Goal: Information Seeking & Learning: Understand process/instructions

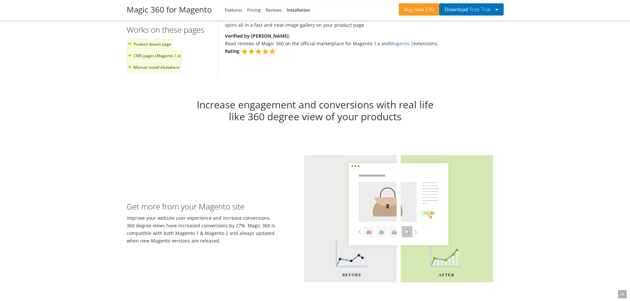
scroll to position [426, 0]
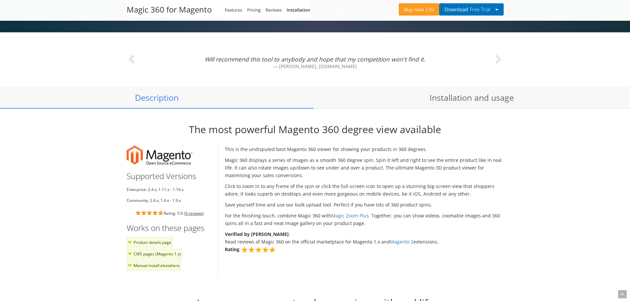
click at [129, 243] on li "Product details page" at bounding box center [150, 243] width 46 height 10
click at [152, 242] on li "Product details page" at bounding box center [150, 243] width 46 height 10
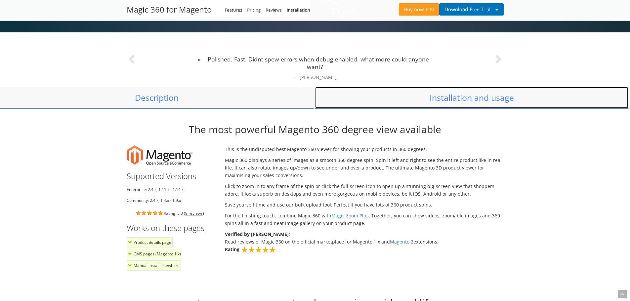
click at [466, 97] on link "Installation and usage" at bounding box center [472, 98] width 314 height 22
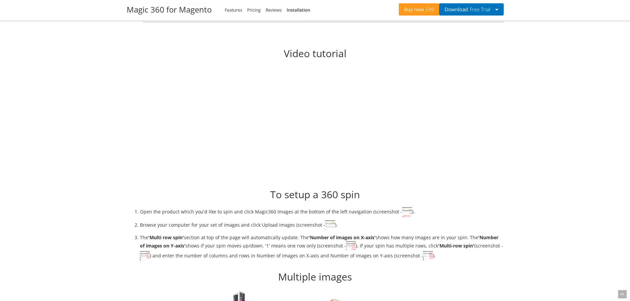
scroll to position [1007, 0]
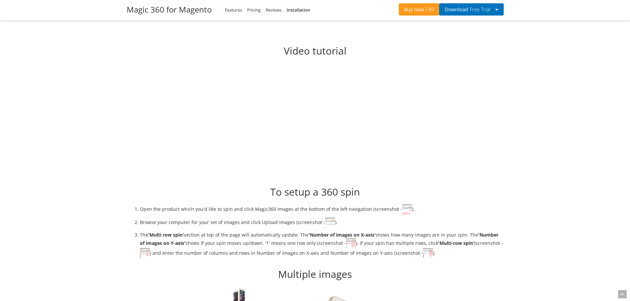
click at [402, 211] on img at bounding box center [407, 210] width 10 height 10
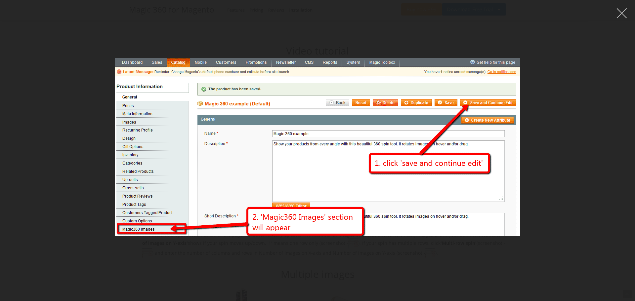
click at [619, 12] on button "button" at bounding box center [622, 13] width 20 height 20
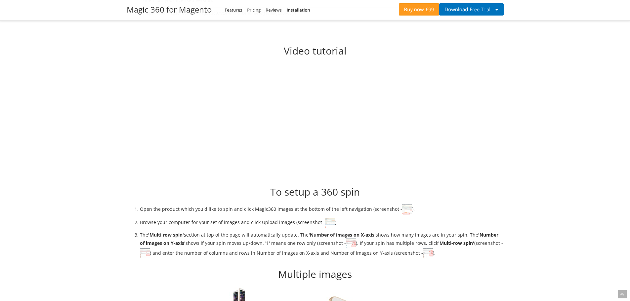
click at [328, 223] on img at bounding box center [330, 223] width 10 height 10
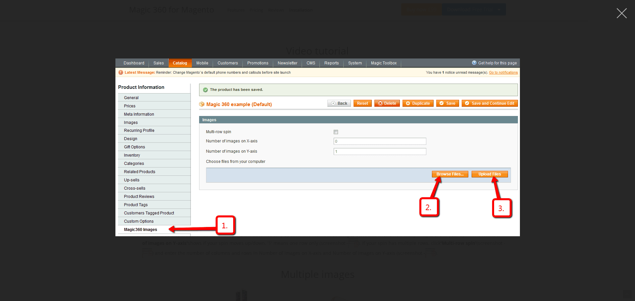
click at [620, 13] on button "button" at bounding box center [622, 13] width 20 height 20
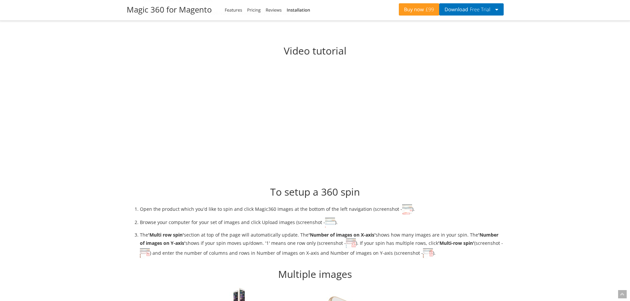
click at [423, 253] on img at bounding box center [428, 254] width 10 height 10
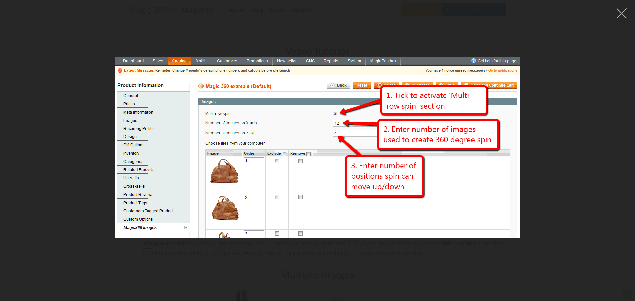
click at [624, 13] on button "button" at bounding box center [622, 13] width 20 height 20
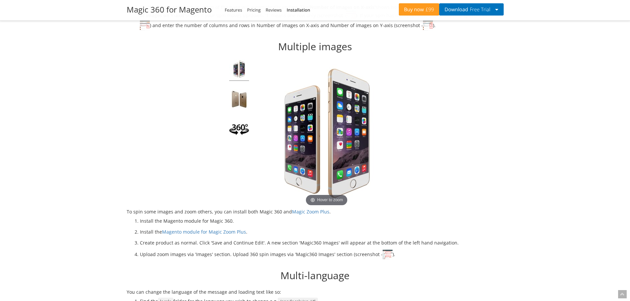
scroll to position [1239, 0]
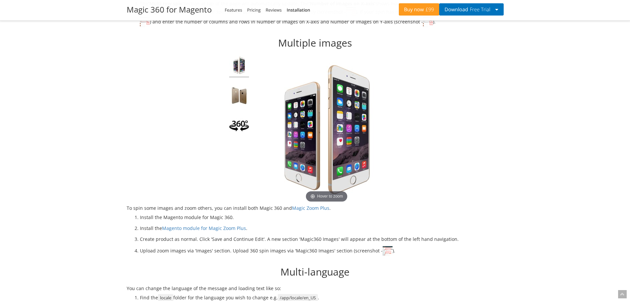
click at [383, 252] on img at bounding box center [388, 251] width 10 height 10
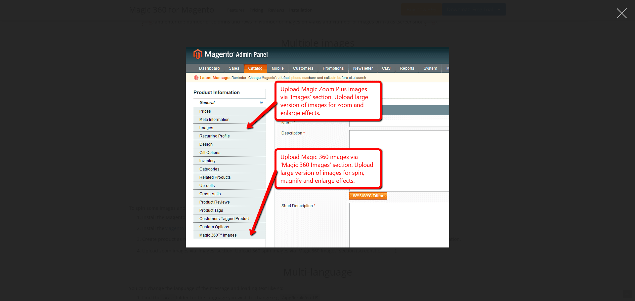
click at [621, 13] on button "button" at bounding box center [622, 13] width 20 height 20
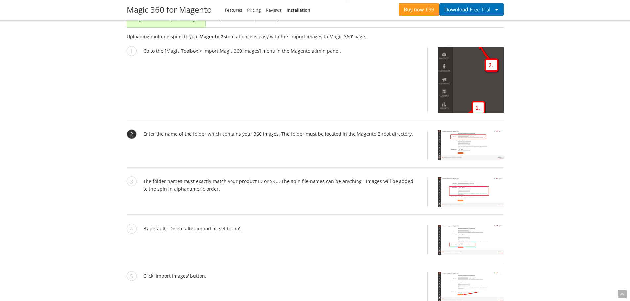
scroll to position [1603, 0]
click at [463, 148] on img at bounding box center [471, 144] width 66 height 30
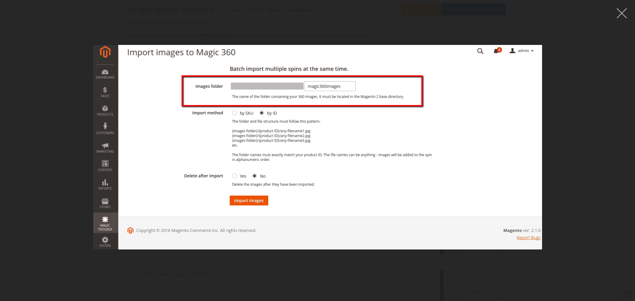
click at [620, 11] on button "button" at bounding box center [622, 13] width 20 height 20
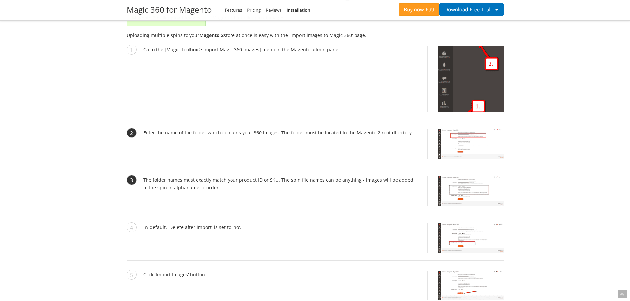
click at [483, 185] on img at bounding box center [471, 191] width 66 height 30
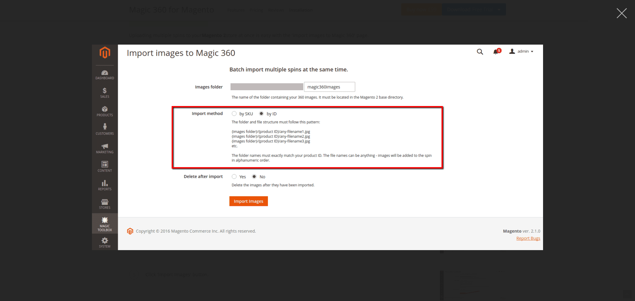
click at [621, 10] on button "button" at bounding box center [622, 13] width 20 height 20
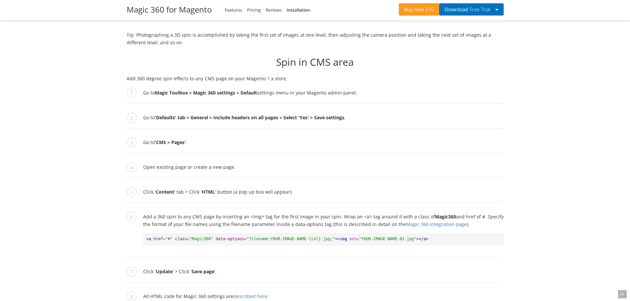
scroll to position [2297, 0]
